Goal: Task Accomplishment & Management: Manage account settings

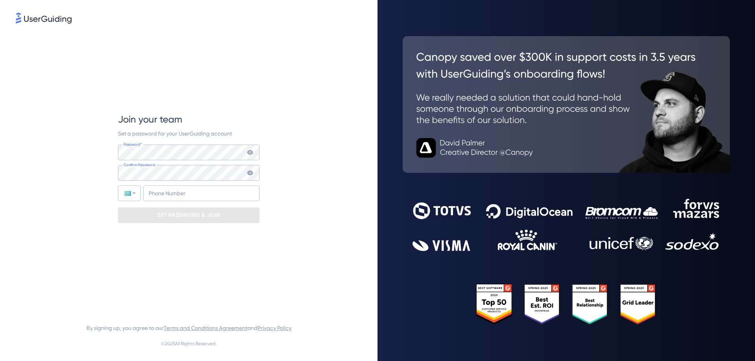
click at [165, 217] on p "SET PASSWORD & JOIN" at bounding box center [188, 215] width 63 height 13
click at [240, 168] on nordpass-icon at bounding box center [188, 168] width 141 height 0
click at [247, 168] on nordpass-icon at bounding box center [188, 168] width 141 height 0
click at [0, 361] on nordpass-autofill-portal at bounding box center [0, 361] width 0 height 0
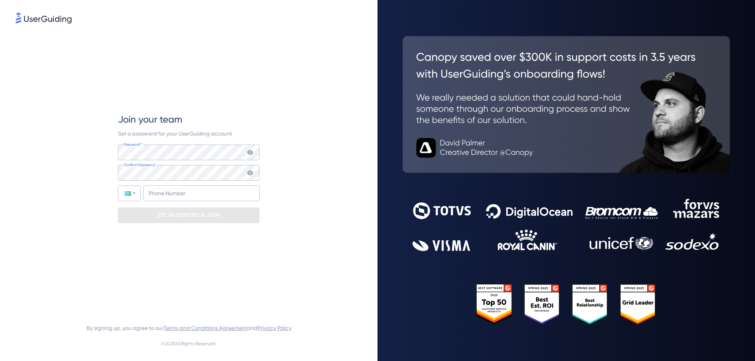
click at [0, 361] on nordpass-autofill-portal at bounding box center [0, 361] width 0 height 0
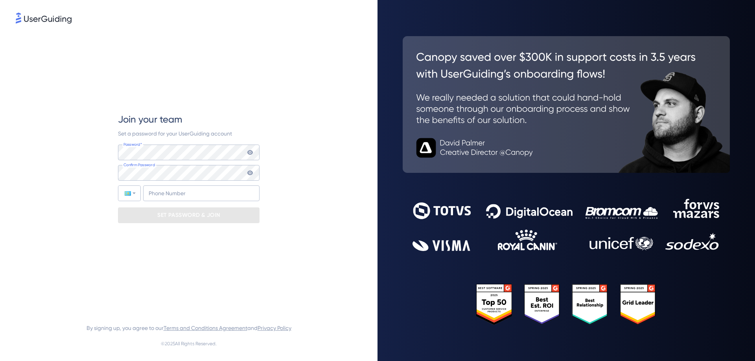
click at [0, 361] on nordpass-autofill-portal at bounding box center [0, 361] width 0 height 0
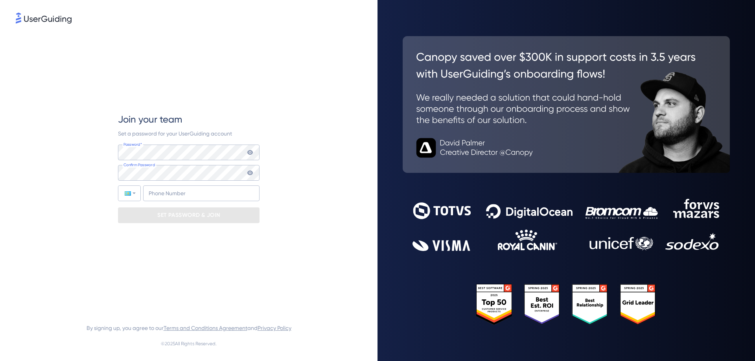
click at [0, 361] on nordpass-autofill-portal at bounding box center [0, 361] width 0 height 0
click at [162, 191] on input "+7" at bounding box center [201, 194] width 116 height 16
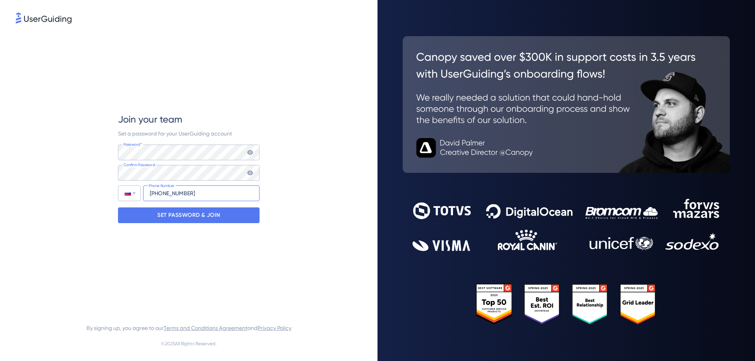
type input "[PHONE_NUMBER]"
click at [0, 361] on nordpass-portal at bounding box center [0, 361] width 0 height 0
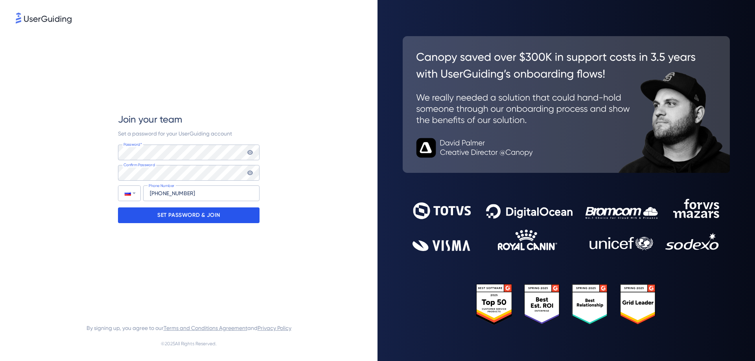
drag, startPoint x: 171, startPoint y: 217, endPoint x: 137, endPoint y: 219, distance: 33.8
click at [171, 217] on p "SET PASSWORD & JOIN" at bounding box center [188, 215] width 63 height 13
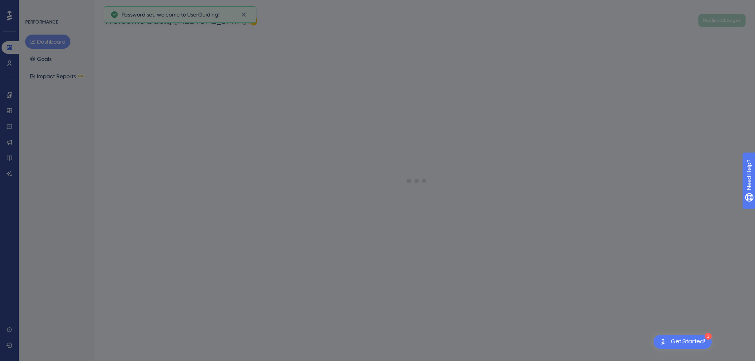
click at [729, 22] on div "Welcome ! 👋 What motivated you to start using UserGuiding [DATE]? Discover how …" at bounding box center [377, 180] width 755 height 361
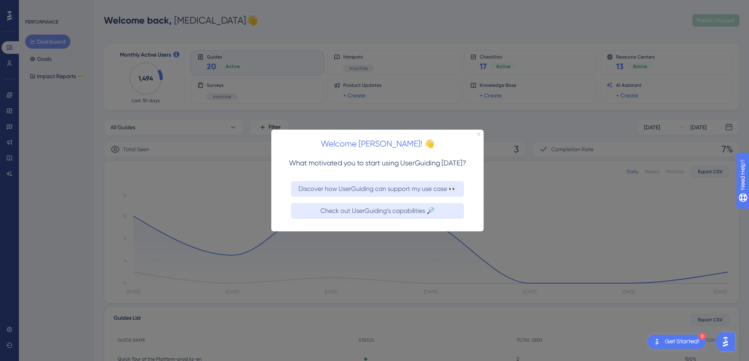
click at [478, 133] on icon "Close Preview" at bounding box center [478, 133] width 3 height 3
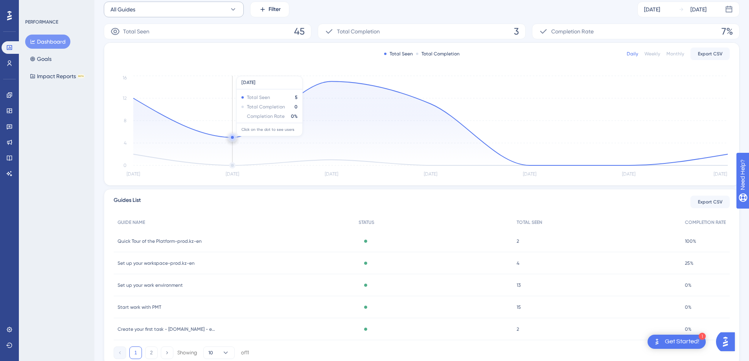
scroll to position [148, 0]
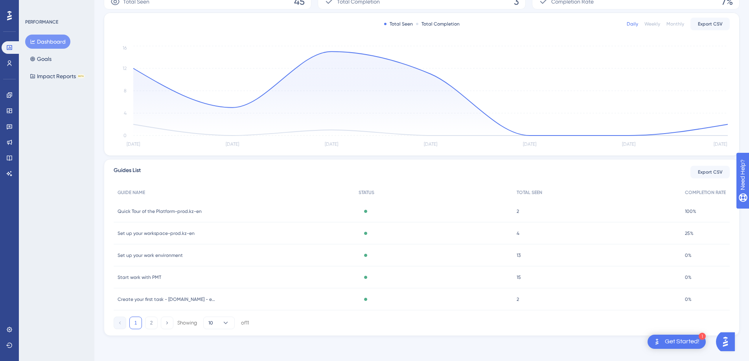
click at [144, 322] on div "1 2 Showing 10 of 11" at bounding box center [181, 323] width 135 height 13
click at [154, 323] on button "2" at bounding box center [151, 323] width 13 height 13
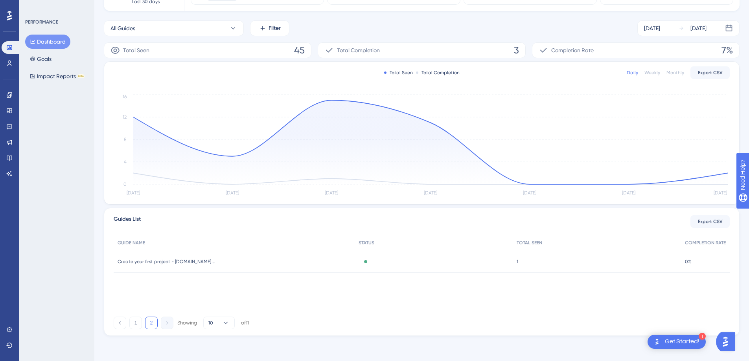
scroll to position [99, 0]
click at [136, 320] on button "1" at bounding box center [135, 323] width 13 height 13
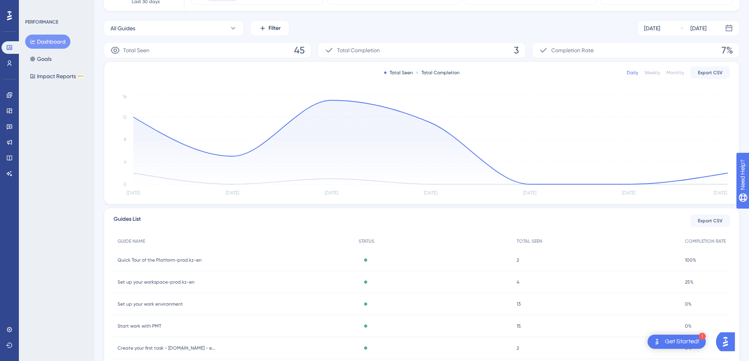
click at [136, 259] on span "Quick Tour of the Platform-prod.kz-en" at bounding box center [160, 260] width 84 height 6
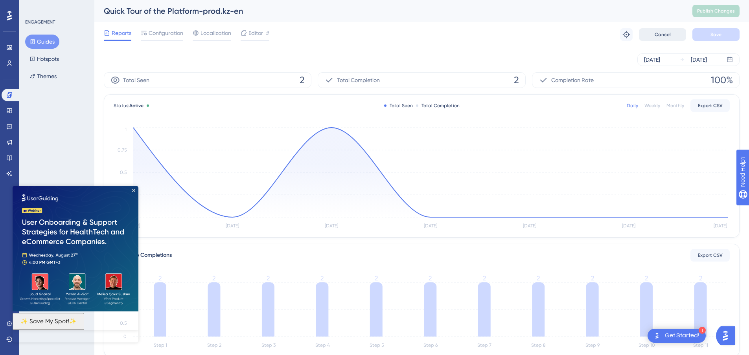
click at [671, 35] on button "Cancel" at bounding box center [662, 34] width 47 height 13
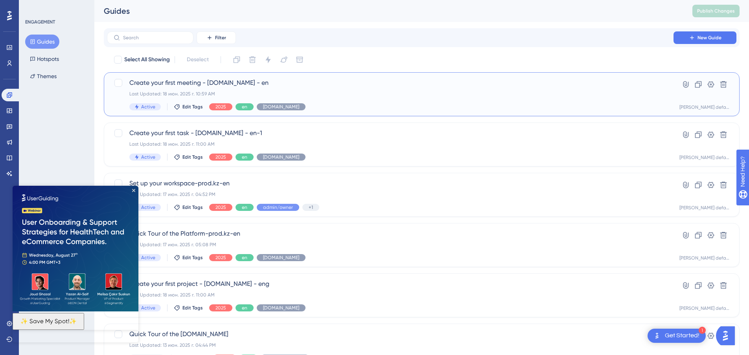
click at [144, 109] on span "Active" at bounding box center [148, 107] width 14 height 6
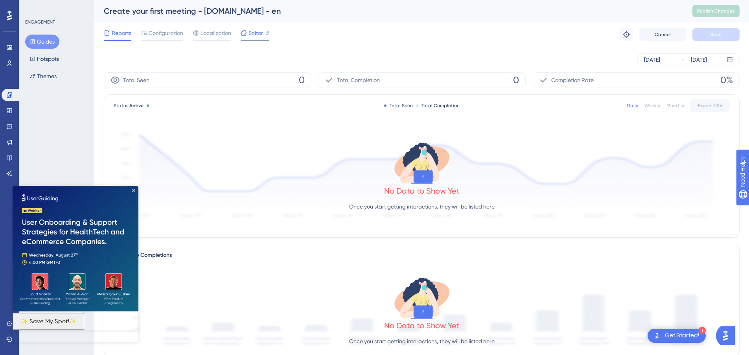
click at [255, 35] on span "Editor" at bounding box center [255, 32] width 15 height 9
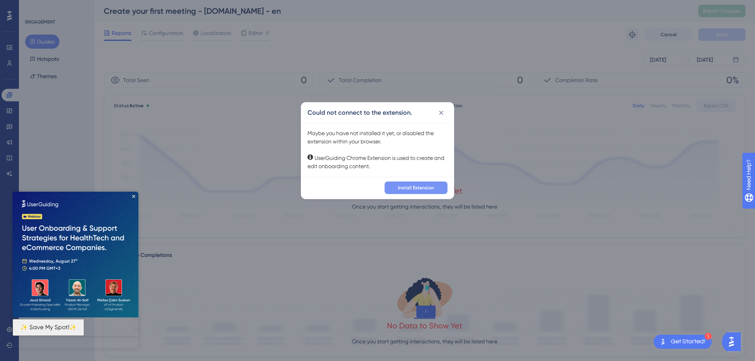
click at [412, 186] on span "Install Extension" at bounding box center [416, 188] width 36 height 6
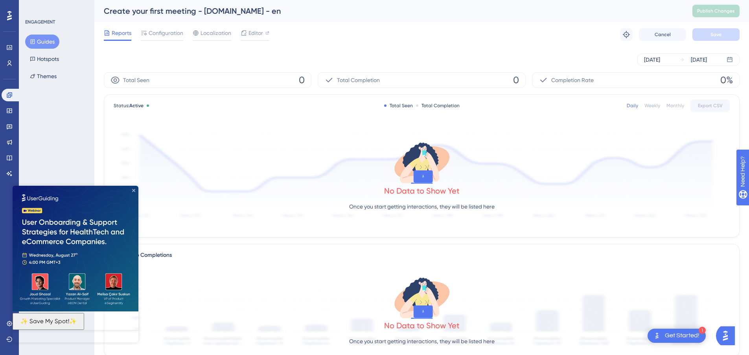
click at [133, 192] on icon "Close Preview" at bounding box center [133, 190] width 3 height 3
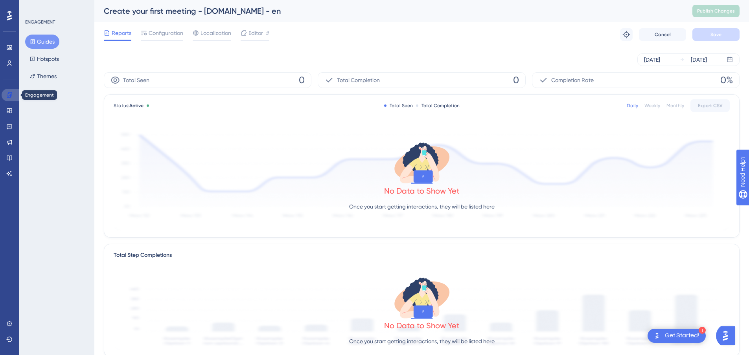
click at [8, 96] on icon at bounding box center [9, 94] width 5 height 5
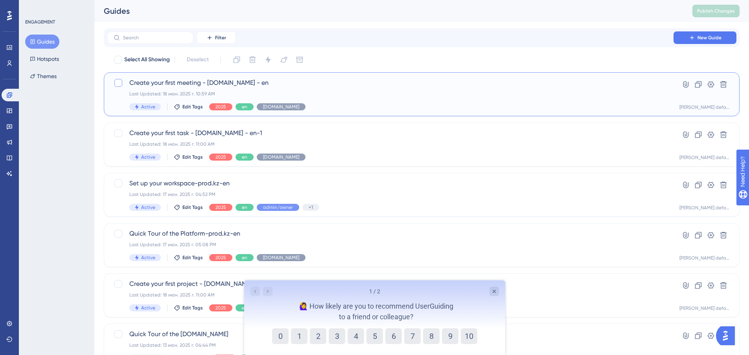
click at [121, 86] on div at bounding box center [118, 83] width 8 height 8
checkbox input "true"
click at [270, 60] on icon at bounding box center [267, 59] width 5 height 7
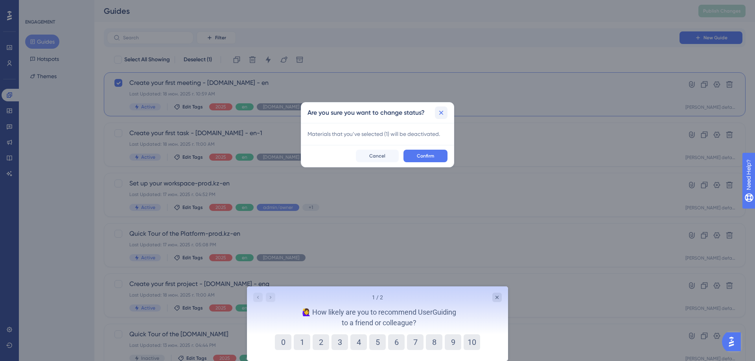
click at [446, 114] on button at bounding box center [441, 113] width 13 height 13
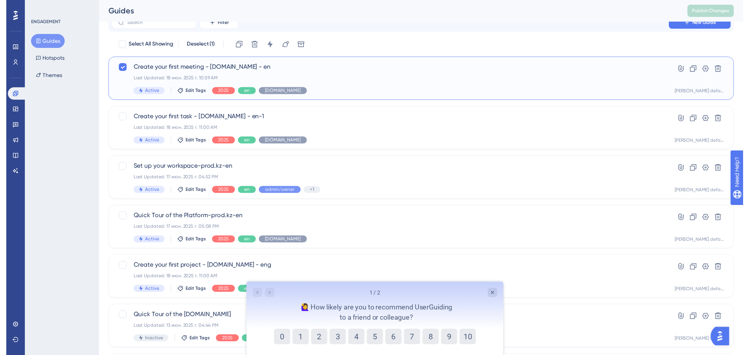
scroll to position [13, 0]
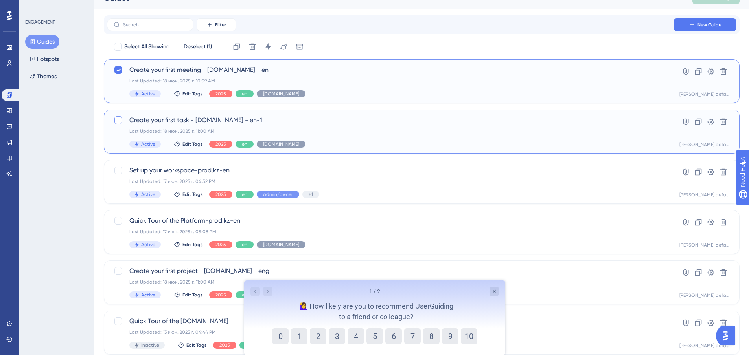
click at [118, 120] on div at bounding box center [118, 120] width 8 height 8
checkbox input "true"
click at [120, 169] on div at bounding box center [118, 171] width 8 height 8
checkbox input "true"
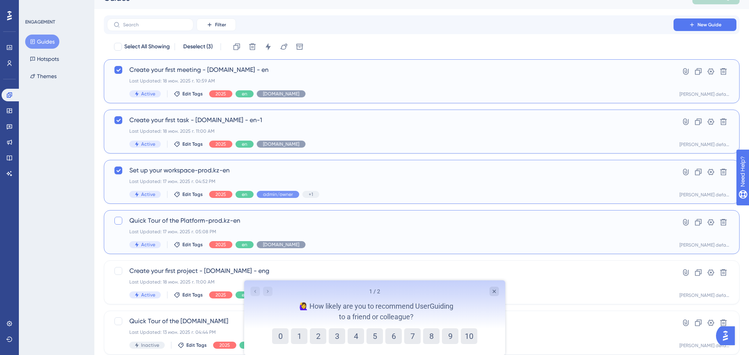
click at [117, 222] on div at bounding box center [118, 221] width 8 height 8
checkbox input "true"
click at [117, 271] on div at bounding box center [118, 271] width 8 height 8
checkbox input "true"
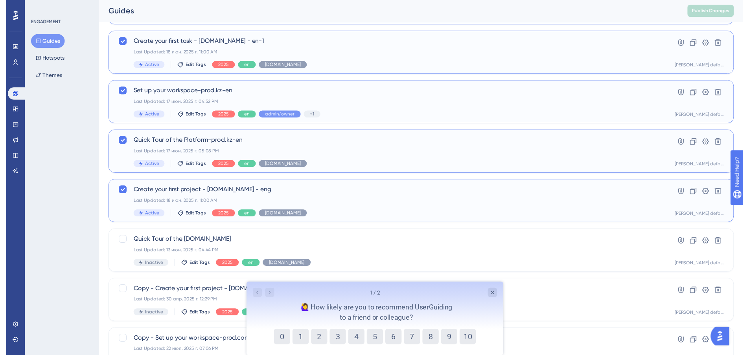
scroll to position [0, 0]
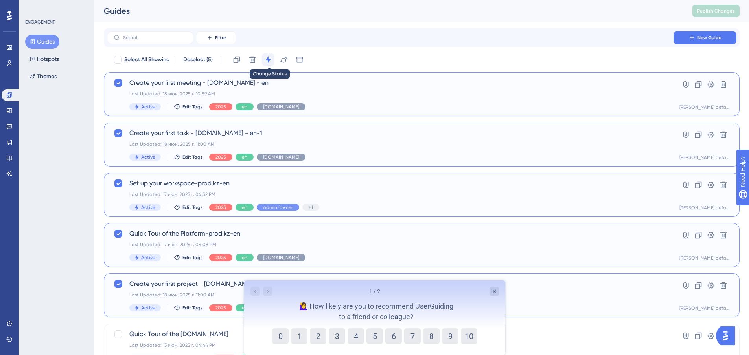
click at [271, 59] on icon at bounding box center [268, 60] width 8 height 8
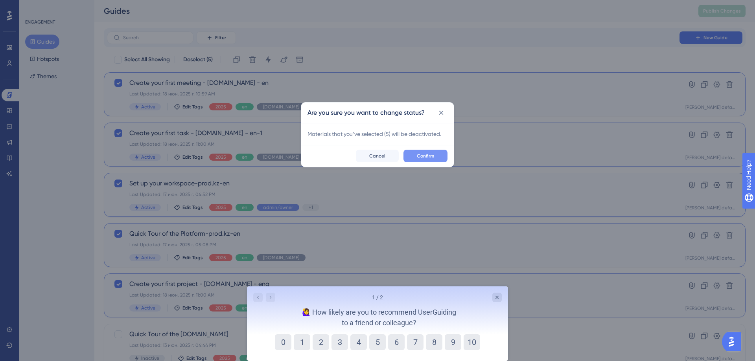
click at [415, 155] on button "Confirm" at bounding box center [425, 156] width 44 height 13
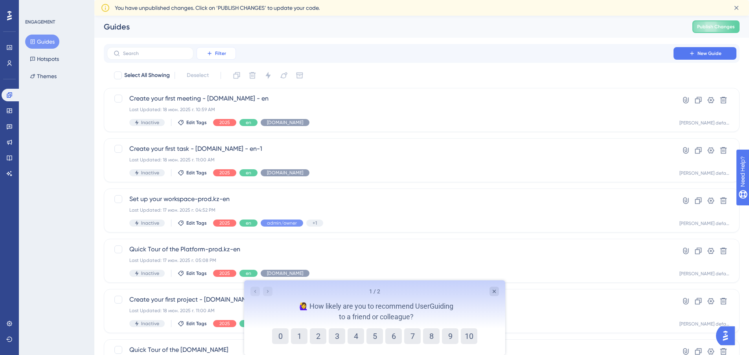
click at [207, 55] on icon at bounding box center [209, 53] width 6 height 6
click at [220, 122] on span "Status" at bounding box center [216, 122] width 16 height 9
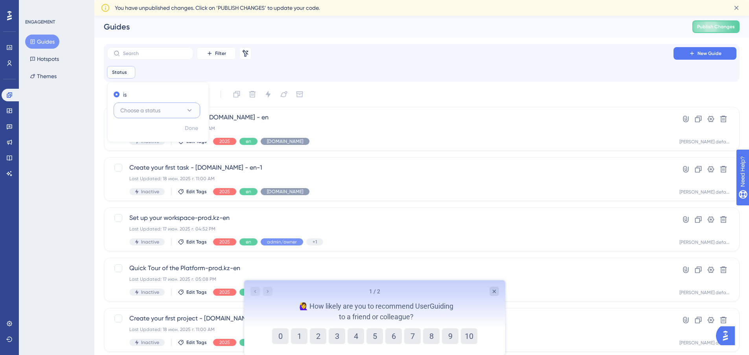
click at [163, 117] on button "Choose a status" at bounding box center [157, 111] width 86 height 16
click at [140, 138] on span "Active" at bounding box center [133, 134] width 16 height 9
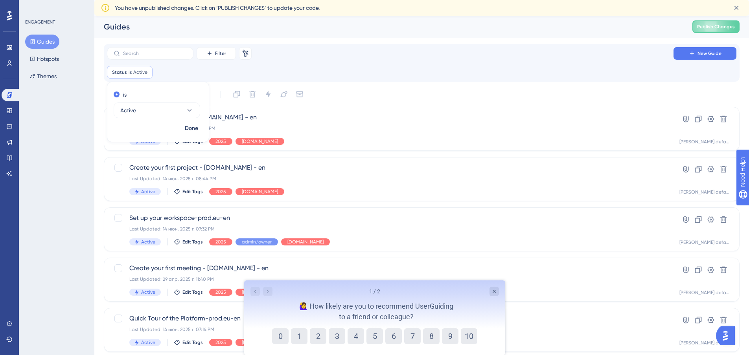
click at [77, 136] on div "ENGAGEMENT Guides Hotspots Themes" at bounding box center [56, 177] width 75 height 355
click at [116, 94] on div at bounding box center [118, 94] width 8 height 8
checkbox input "true"
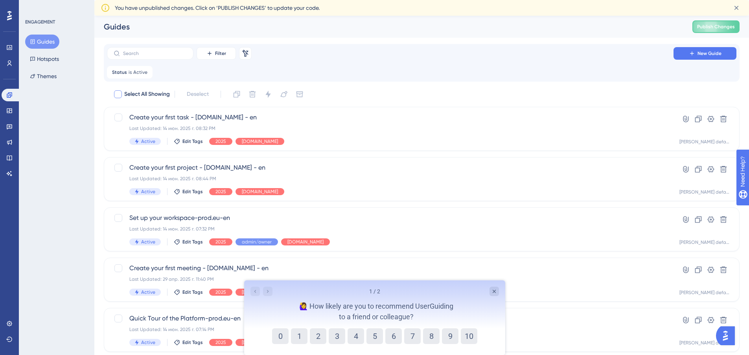
checkbox input "true"
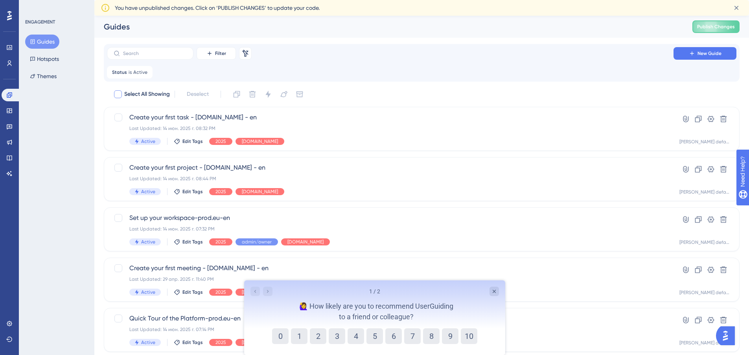
checkbox input "true"
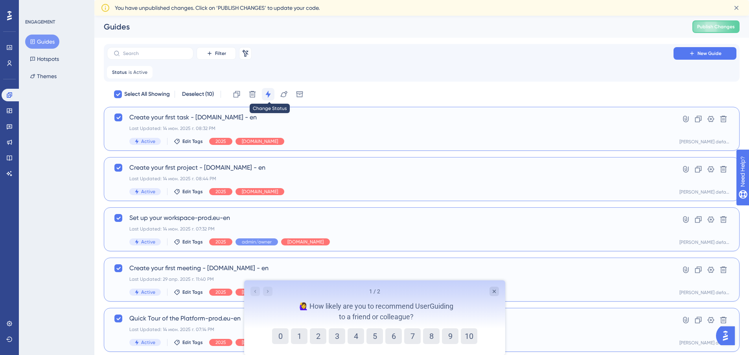
click at [270, 95] on icon at bounding box center [267, 94] width 5 height 7
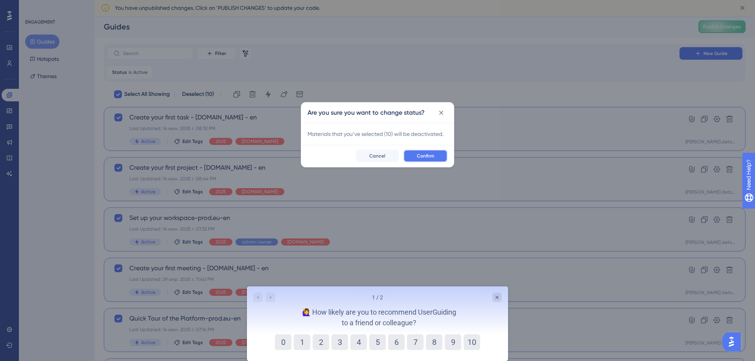
click at [422, 154] on span "Confirm" at bounding box center [425, 156] width 17 height 6
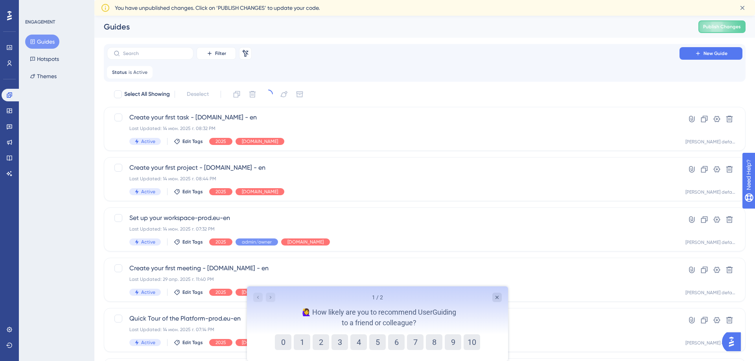
checkbox input "false"
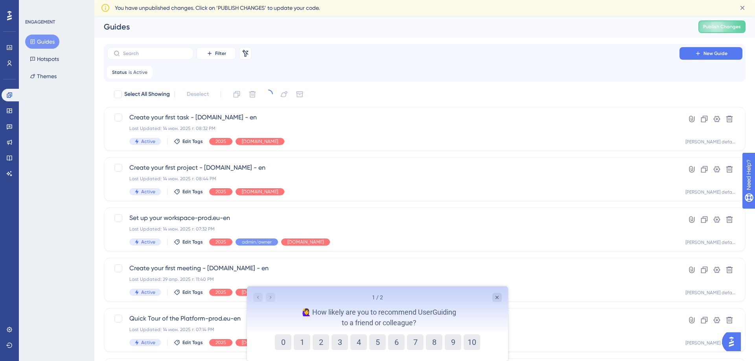
checkbox input "false"
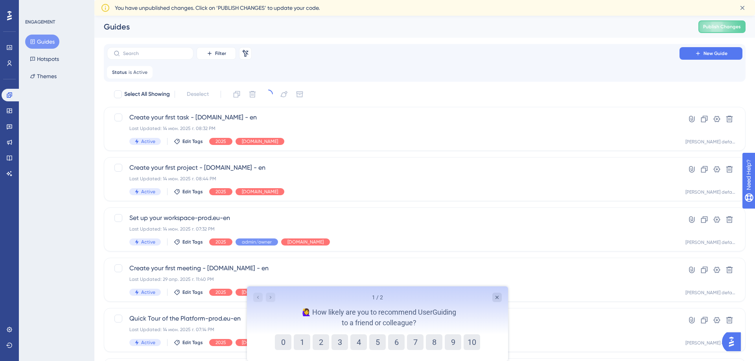
checkbox input "false"
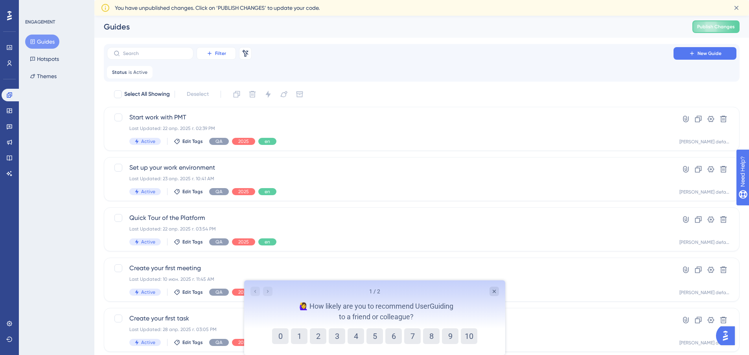
click at [228, 57] on button "Filter" at bounding box center [216, 53] width 39 height 13
click at [224, 120] on span "Status" at bounding box center [216, 122] width 16 height 9
click at [211, 108] on span "Choose a status" at bounding box center [205, 110] width 40 height 9
click at [214, 135] on div "Active Active" at bounding box center [221, 135] width 64 height 16
click at [258, 128] on span "Done" at bounding box center [255, 128] width 13 height 9
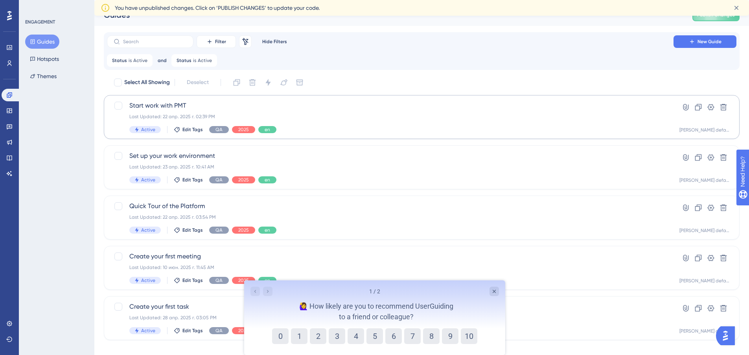
scroll to position [22, 0]
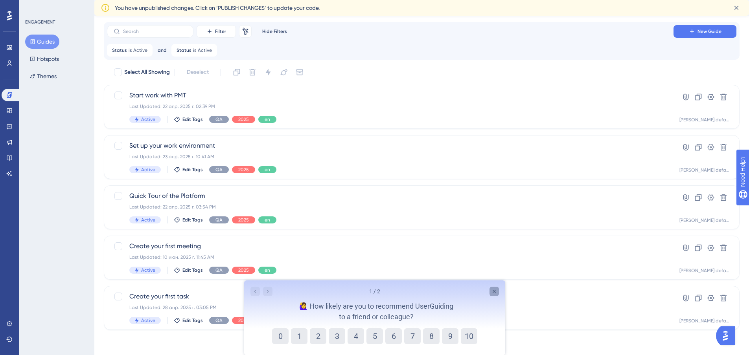
click at [497, 291] on div "Close survey" at bounding box center [493, 291] width 9 height 9
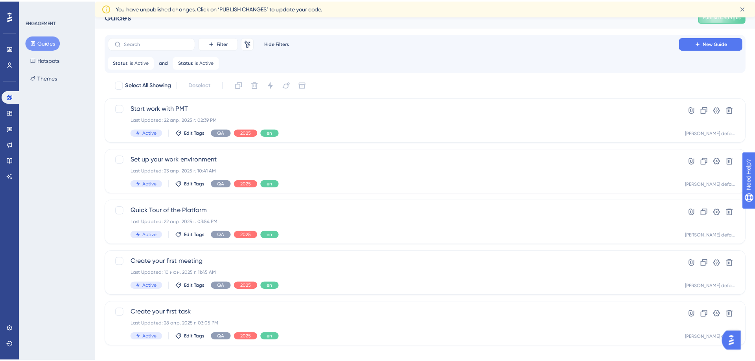
scroll to position [0, 0]
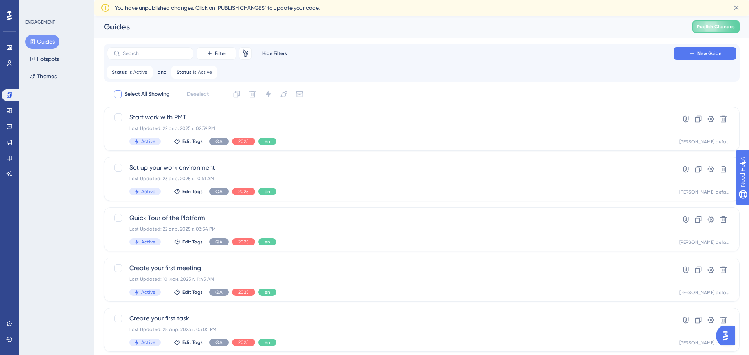
click at [118, 94] on div at bounding box center [118, 94] width 8 height 8
checkbox input "true"
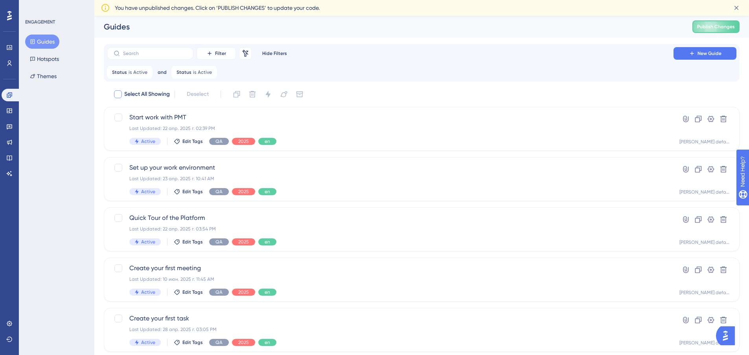
checkbox input "true"
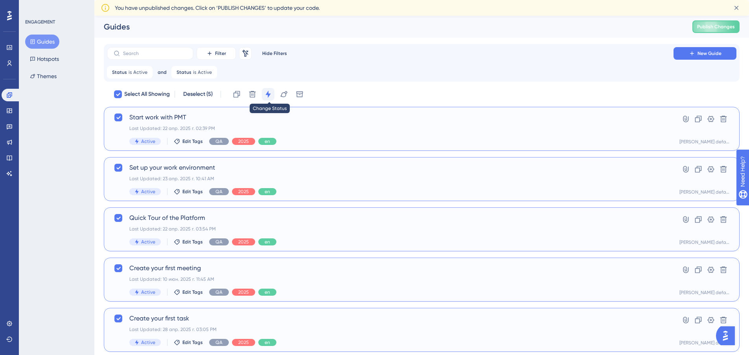
click at [268, 92] on icon at bounding box center [268, 94] width 8 height 8
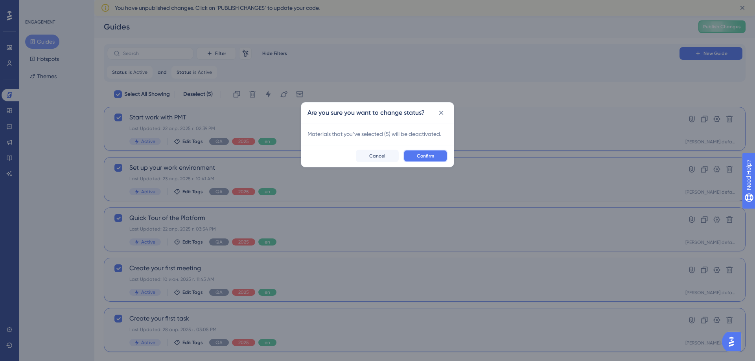
click at [421, 153] on span "Confirm" at bounding box center [425, 156] width 17 height 6
checkbox input "false"
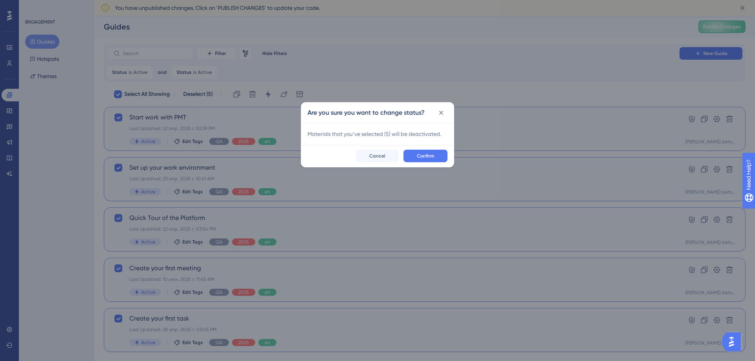
checkbox input "false"
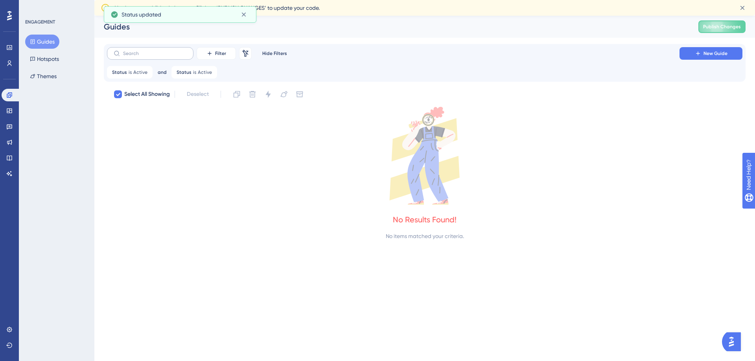
click at [147, 52] on input "text" at bounding box center [155, 54] width 64 height 6
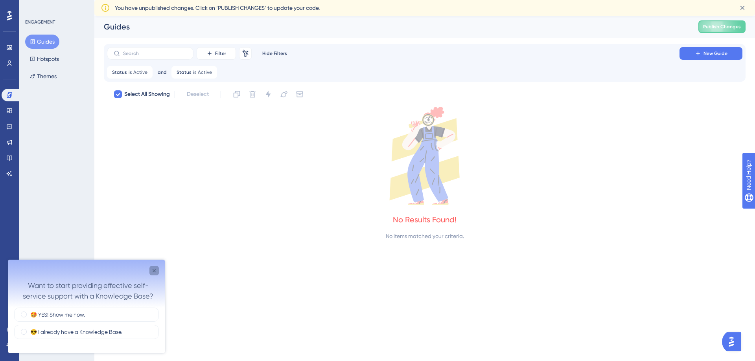
click at [155, 271] on icon "Close survey" at bounding box center [154, 271] width 6 height 6
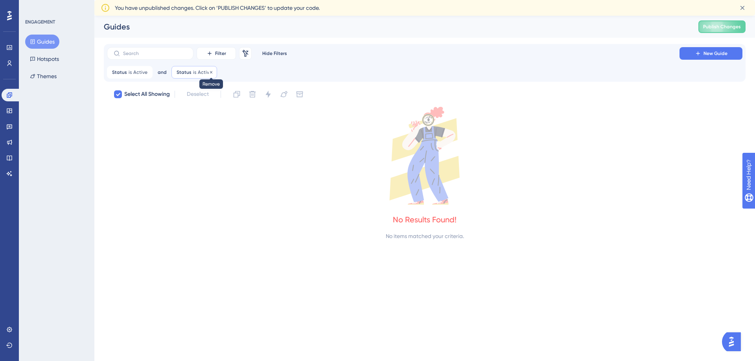
click at [210, 73] on icon at bounding box center [211, 72] width 2 height 2
click at [11, 114] on icon at bounding box center [9, 111] width 6 height 6
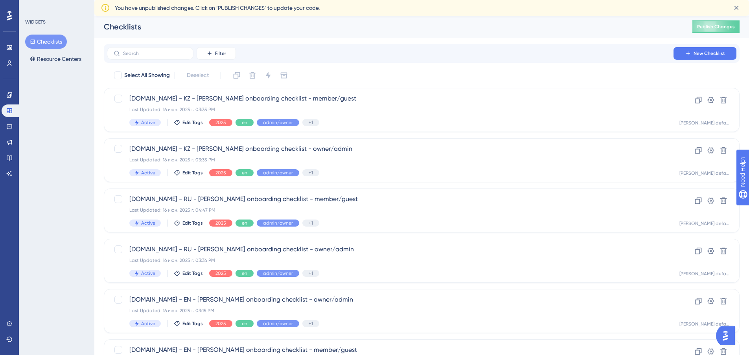
click at [0, 0] on nordpass-portal at bounding box center [0, 0] width 0 height 0
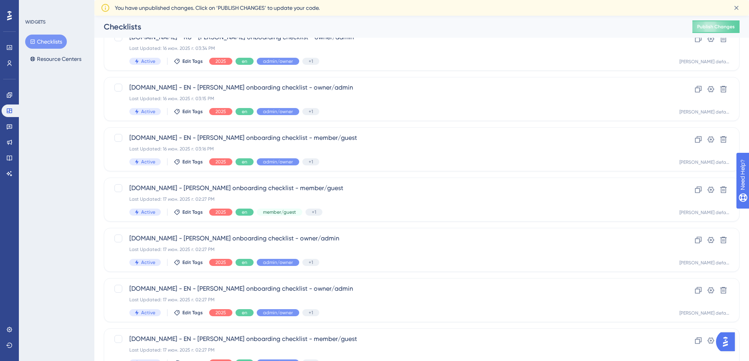
scroll to position [249, 0]
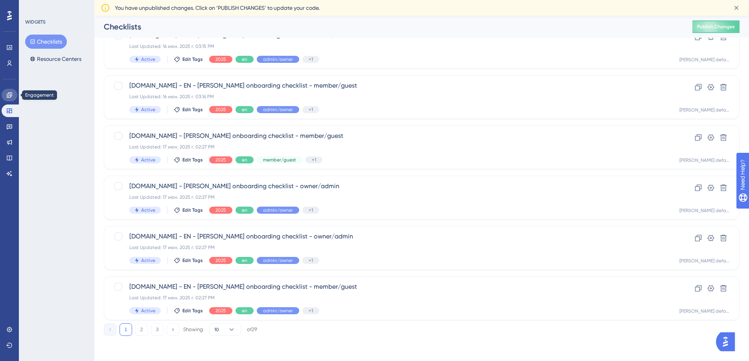
click at [9, 97] on icon at bounding box center [9, 95] width 6 height 6
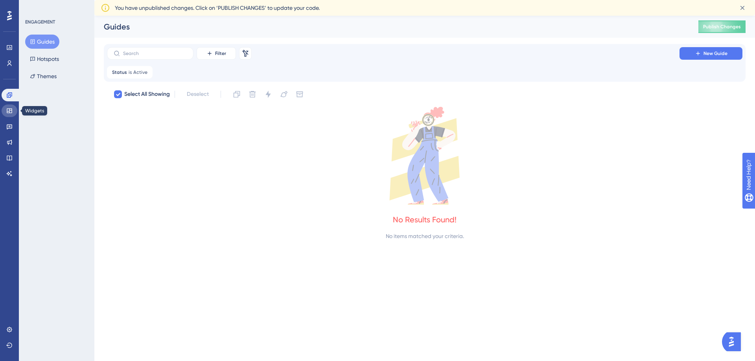
click at [11, 115] on link at bounding box center [10, 111] width 16 height 13
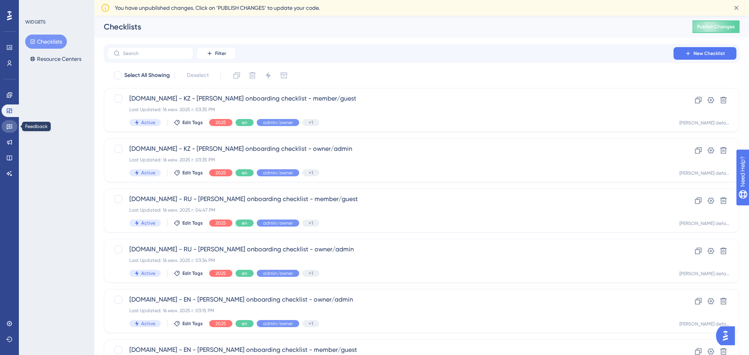
click at [8, 126] on icon at bounding box center [9, 126] width 6 height 6
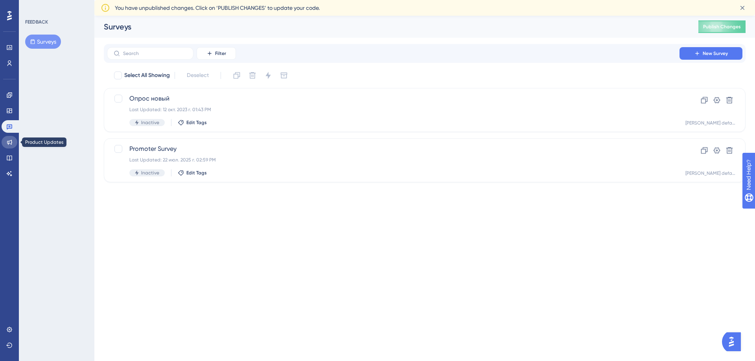
click at [10, 143] on icon at bounding box center [9, 142] width 6 height 6
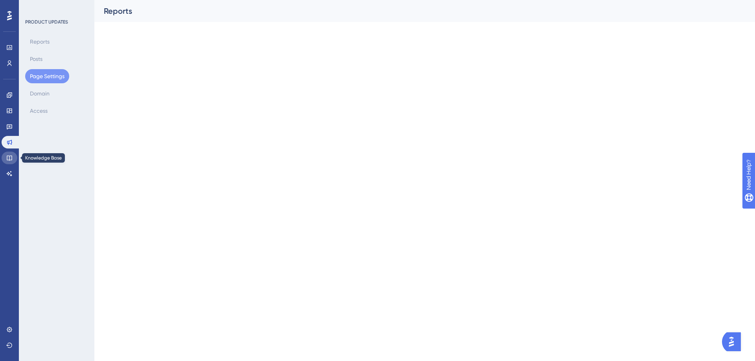
click at [11, 159] on icon at bounding box center [9, 158] width 6 height 6
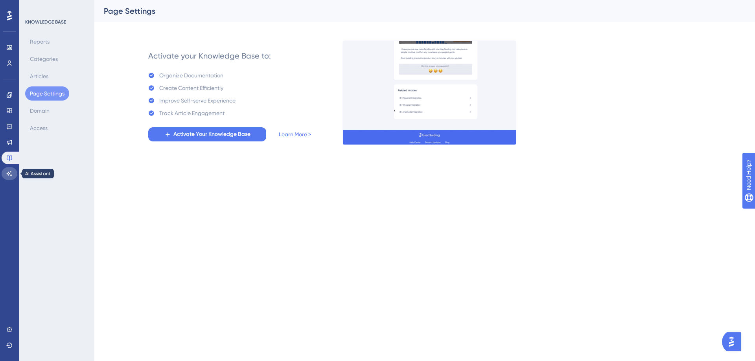
click at [13, 174] on link at bounding box center [10, 173] width 16 height 13
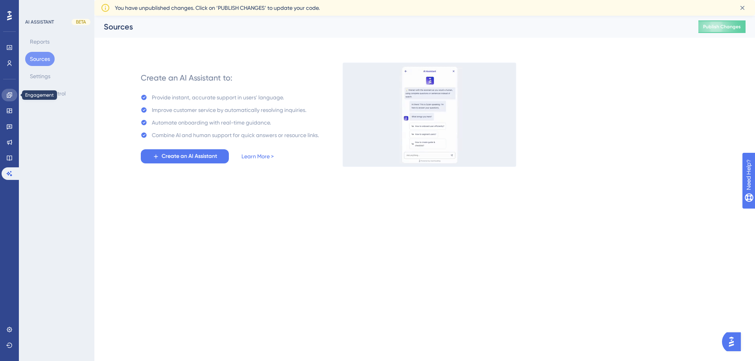
click at [13, 96] on link at bounding box center [10, 95] width 16 height 13
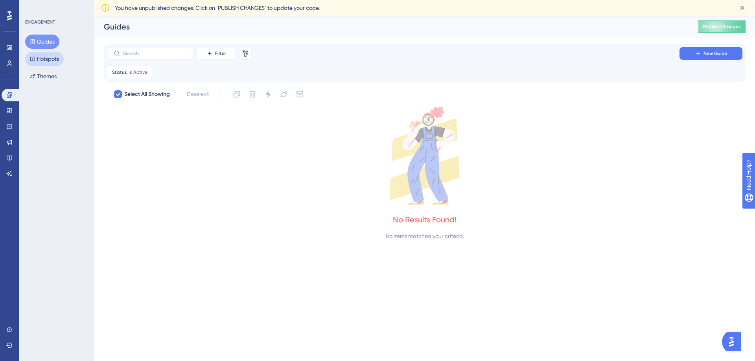
drag, startPoint x: 60, startPoint y: 55, endPoint x: 55, endPoint y: 68, distance: 13.8
click at [59, 55] on button "Hotspots" at bounding box center [44, 59] width 39 height 14
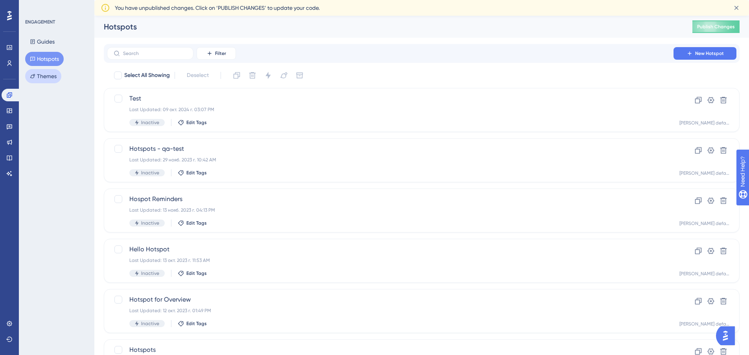
click at [51, 73] on button "Themes" at bounding box center [43, 76] width 36 height 14
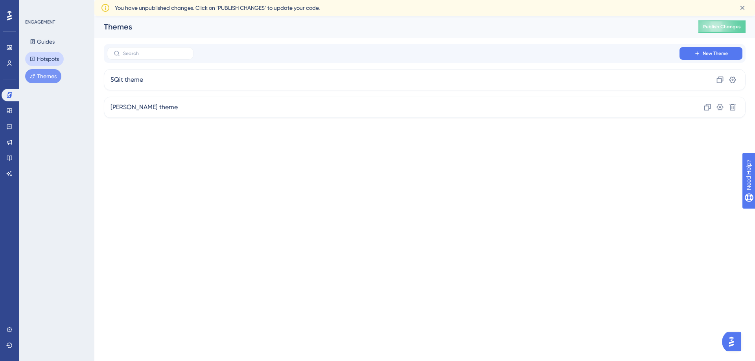
click at [51, 57] on button "Hotspots" at bounding box center [44, 59] width 39 height 14
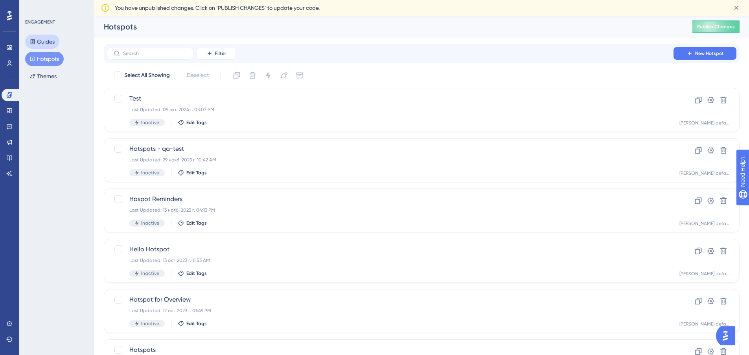
click at [47, 44] on button "Guides" at bounding box center [42, 42] width 34 height 14
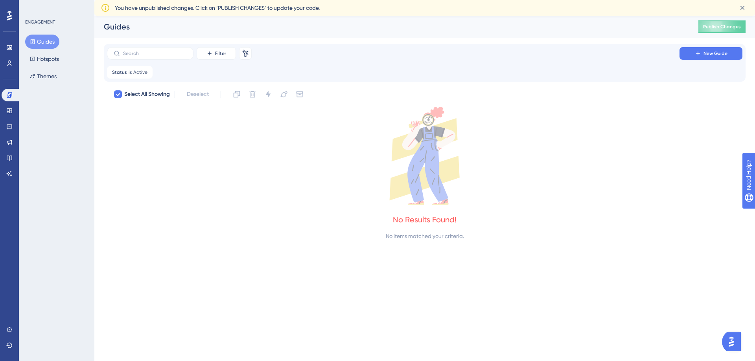
click at [45, 124] on div "ENGAGEMENT Guides Hotspots Themes" at bounding box center [56, 180] width 75 height 361
